Goal: Task Accomplishment & Management: Manage account settings

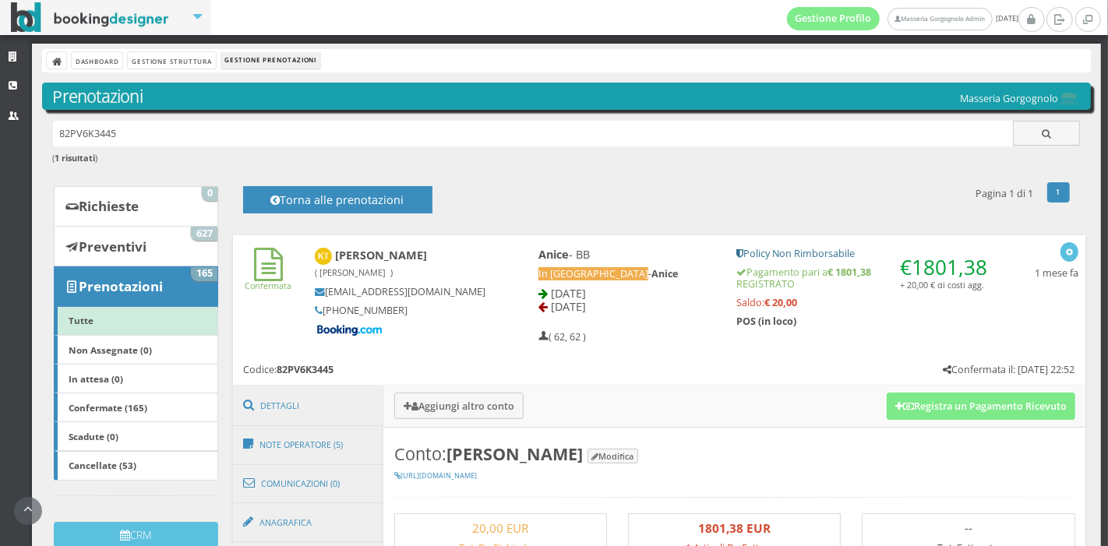
scroll to position [302, 0]
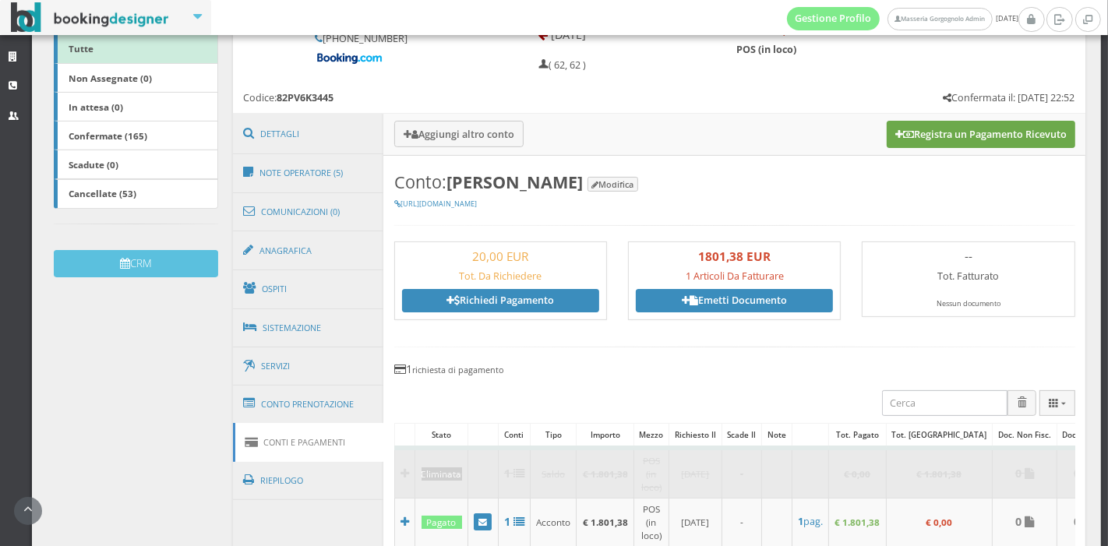
click at [929, 140] on button "Registra un Pagamento Ricevuto" at bounding box center [981, 134] width 189 height 26
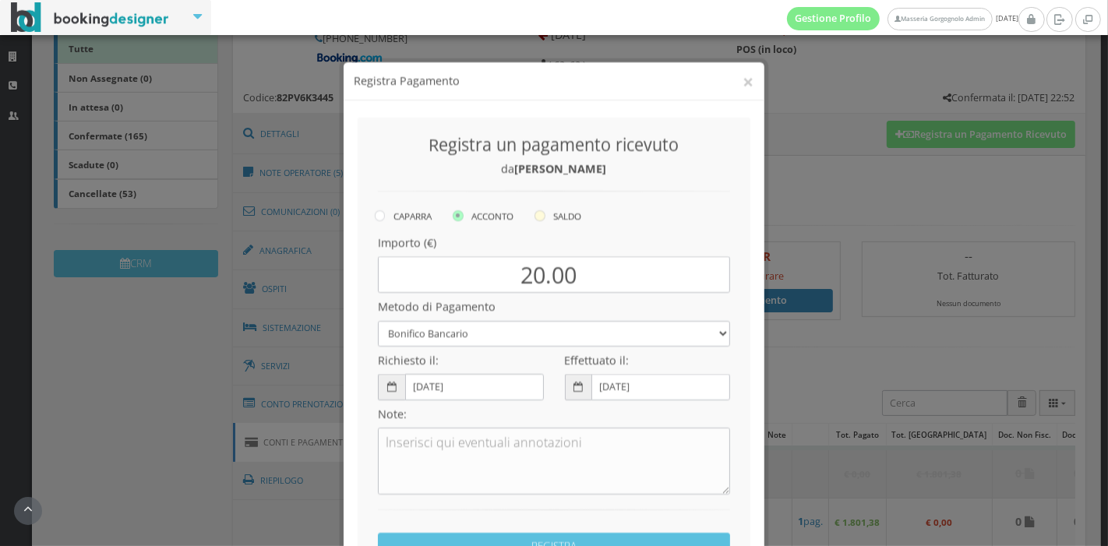
click at [545, 199] on label "SALDO" at bounding box center [557, 202] width 47 height 19
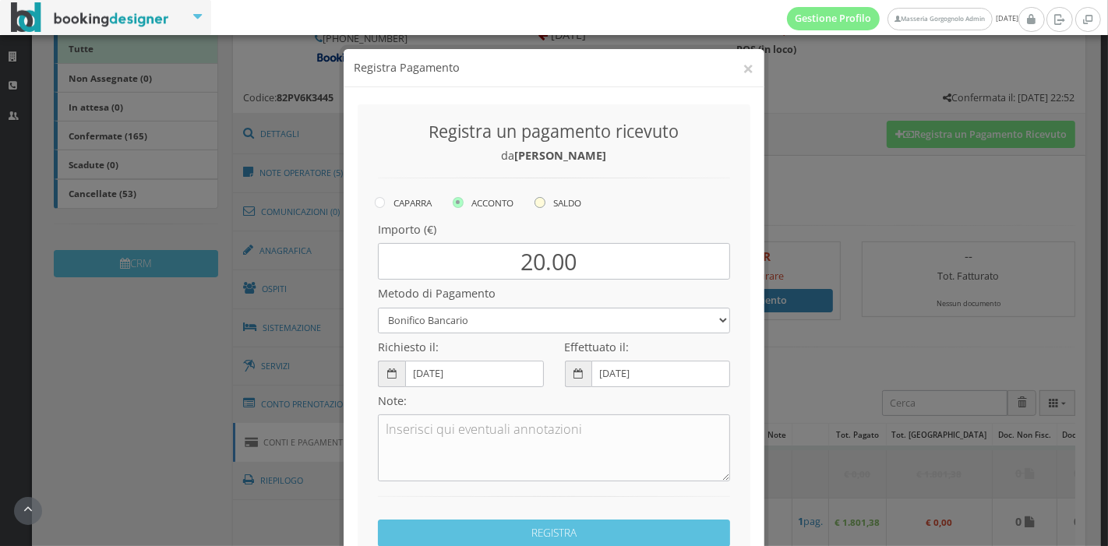
radio input "true"
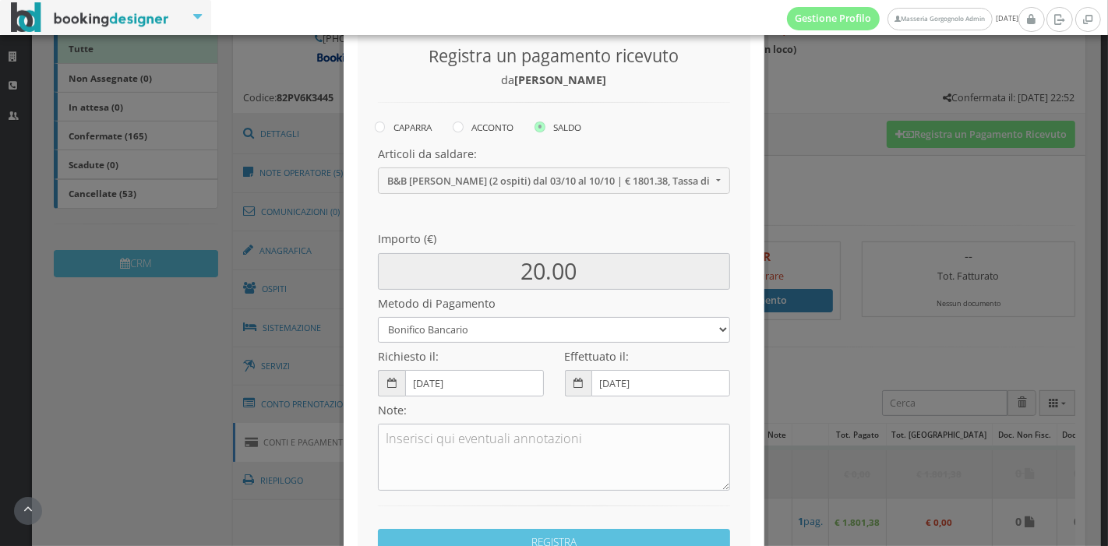
scroll to position [86, 0]
click at [432, 337] on select "Bonifico Bancario Carta di Credito Pay By Link Contanti Assegno Bancario Assegn…" at bounding box center [554, 328] width 352 height 26
select select
click at [378, 315] on select "Bonifico Bancario Carta di Credito Pay By Link Contanti Assegno Bancario Assegn…" at bounding box center [554, 328] width 352 height 26
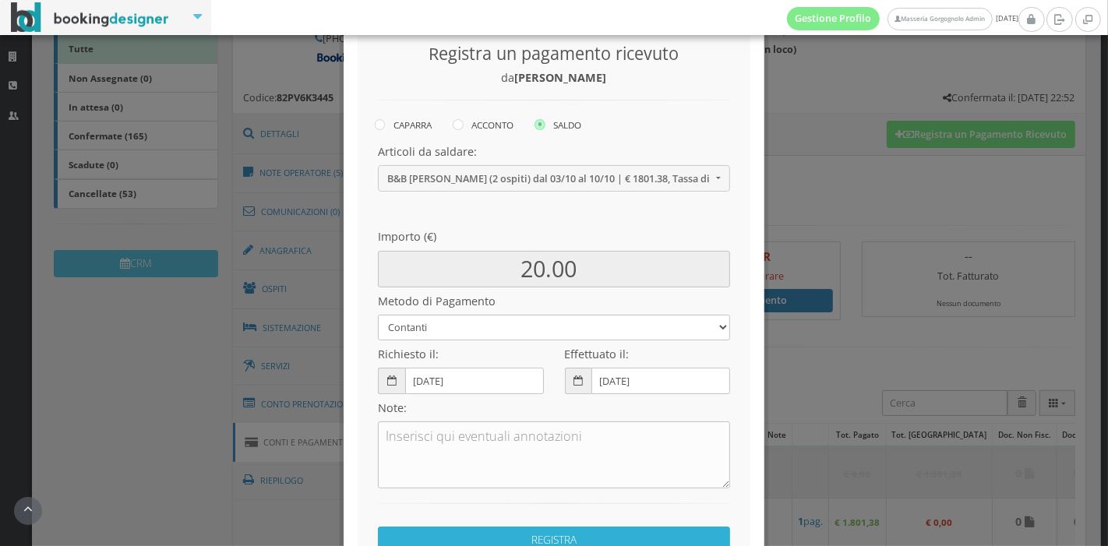
click at [465, 543] on button "REGISTRA" at bounding box center [554, 540] width 352 height 27
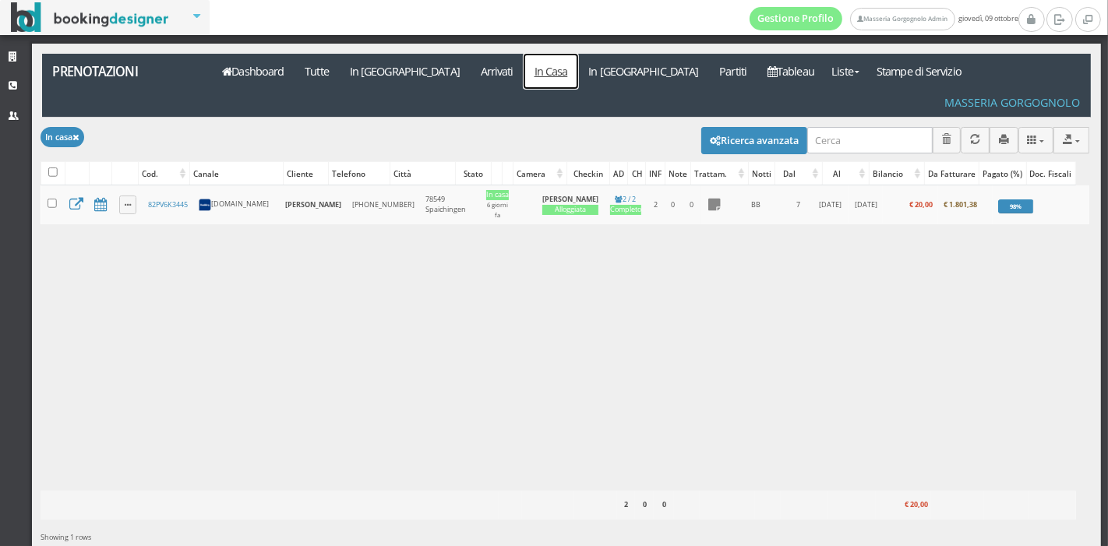
click at [524, 75] on link "In Casa" at bounding box center [551, 71] width 55 height 35
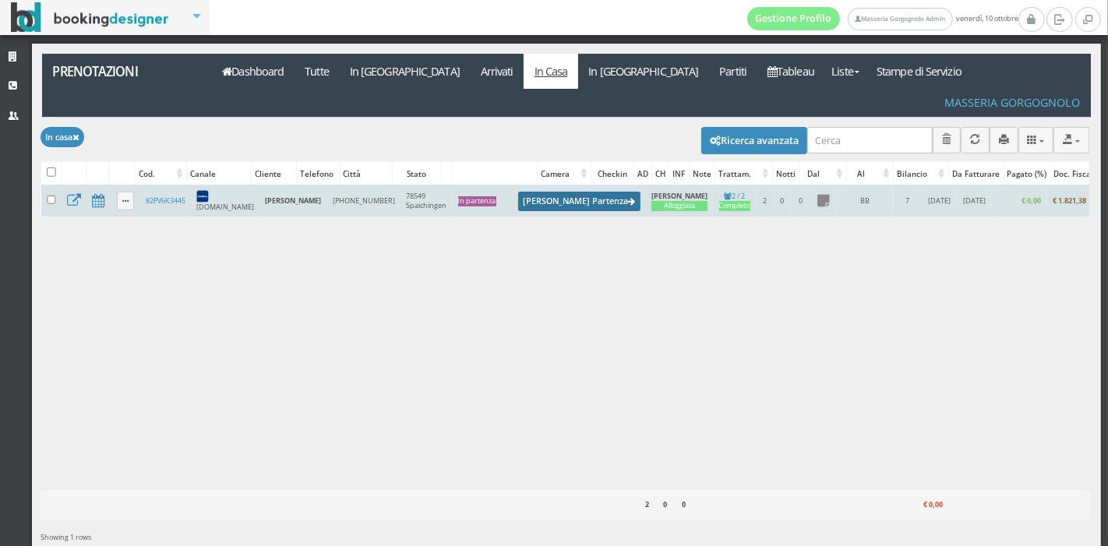
click at [518, 192] on button "Segna Partenza" at bounding box center [579, 201] width 122 height 19
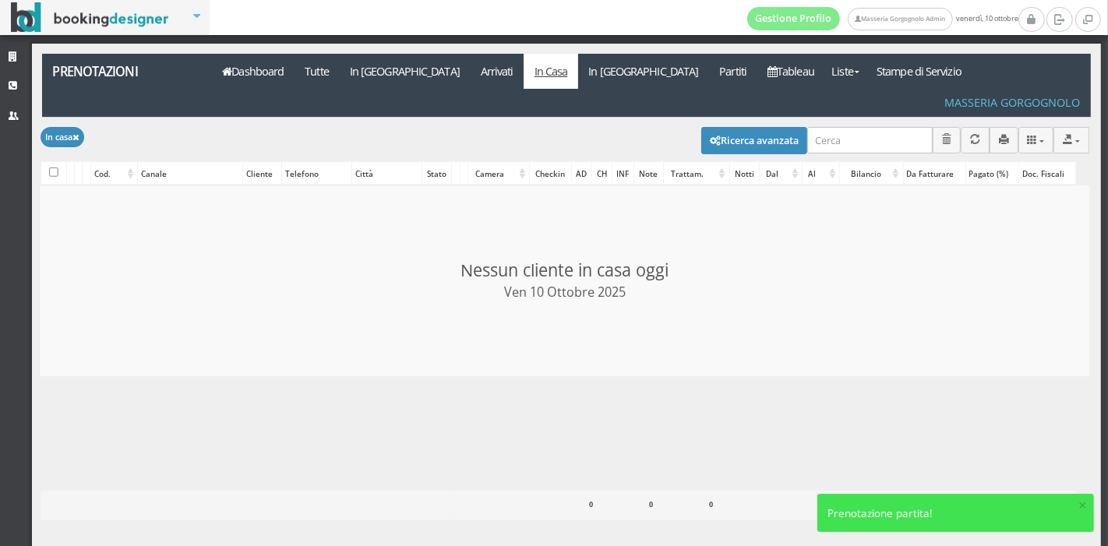
checkbox input "false"
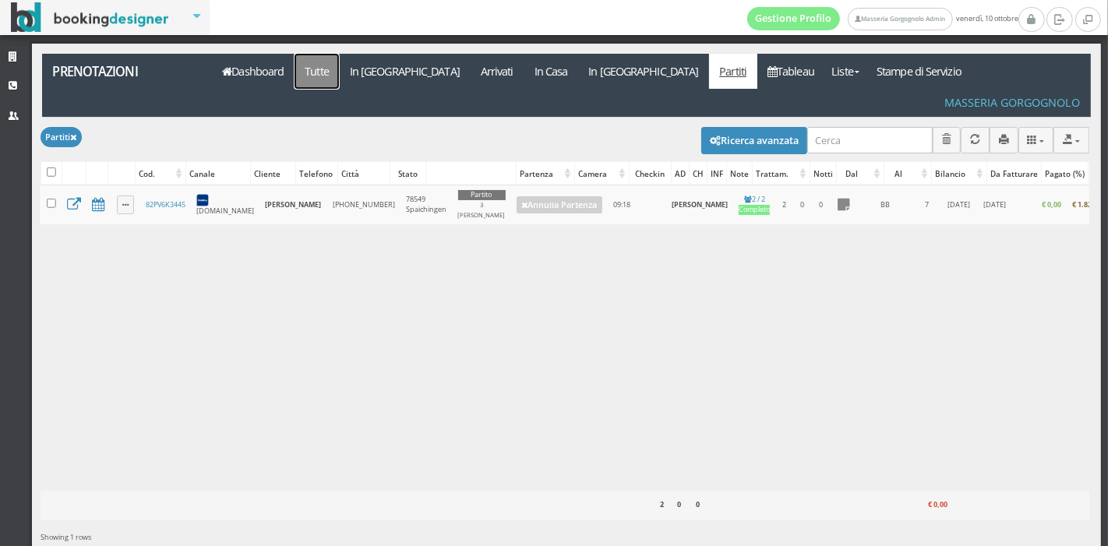
click at [332, 70] on link "Tutte" at bounding box center [317, 71] width 45 height 35
